Goal: Information Seeking & Learning: Learn about a topic

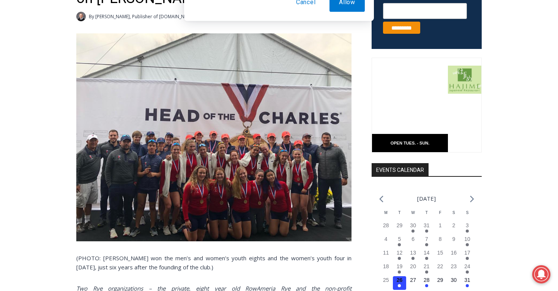
scroll to position [329, 0]
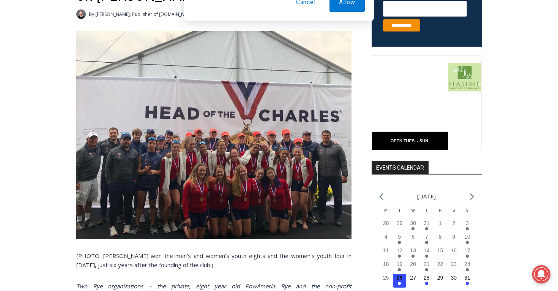
click at [311, 49] on button "Cancel" at bounding box center [305, 48] width 39 height 19
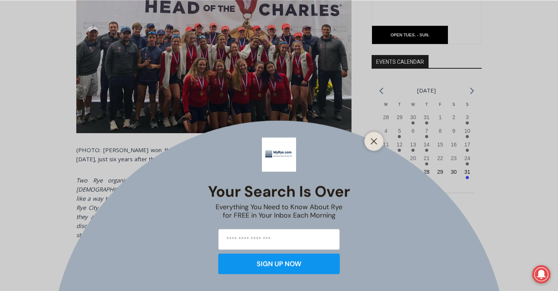
scroll to position [437, 0]
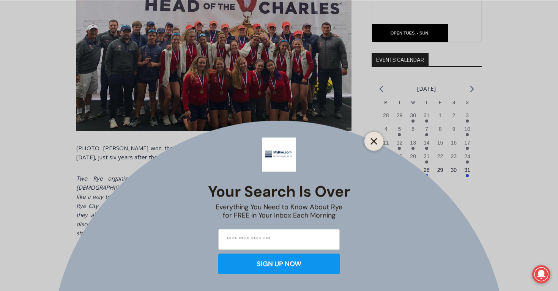
click at [371, 142] on icon "Close" at bounding box center [373, 141] width 7 height 7
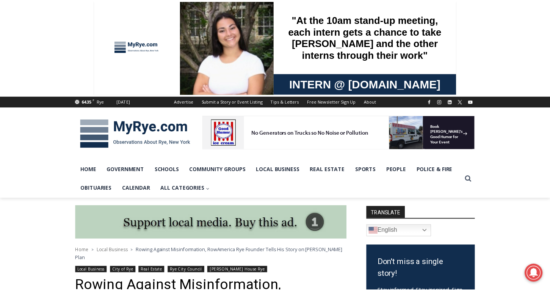
scroll to position [6, 0]
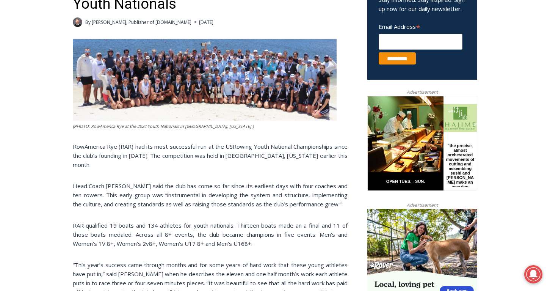
scroll to position [296, 0]
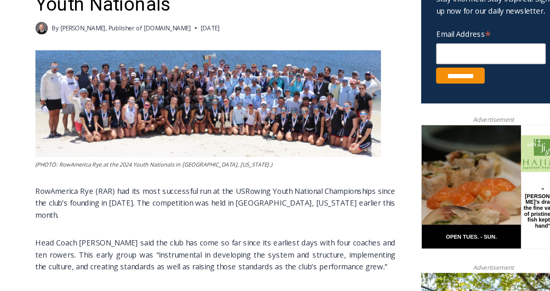
click at [201, 78] on img at bounding box center [205, 80] width 264 height 82
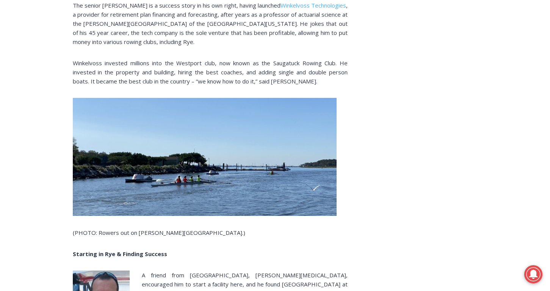
scroll to position [1101, 0]
